Goal: Use online tool/utility: Utilize a website feature to perform a specific function

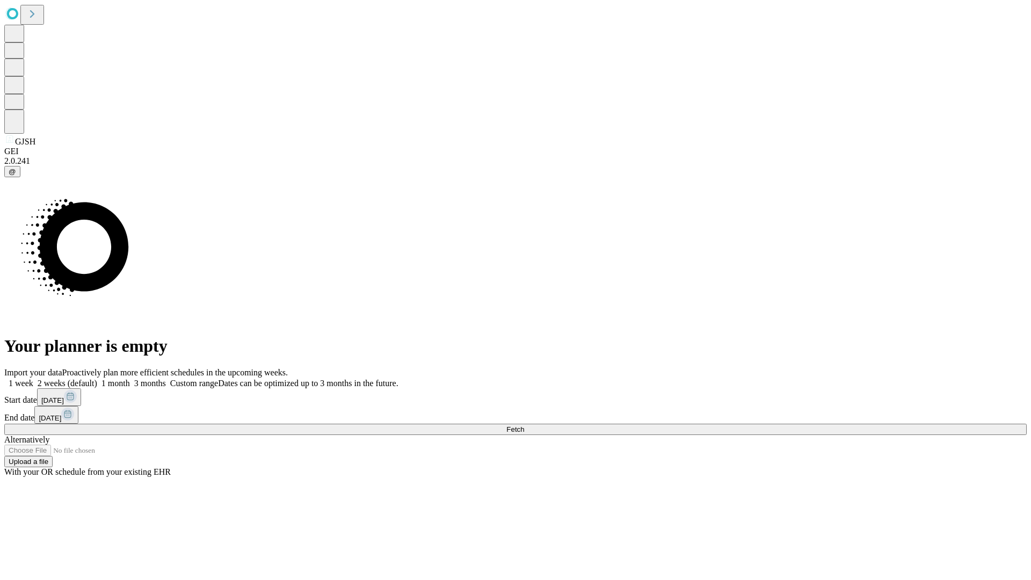
click at [524, 425] on span "Fetch" at bounding box center [515, 429] width 18 height 8
